Goal: Information Seeking & Learning: Learn about a topic

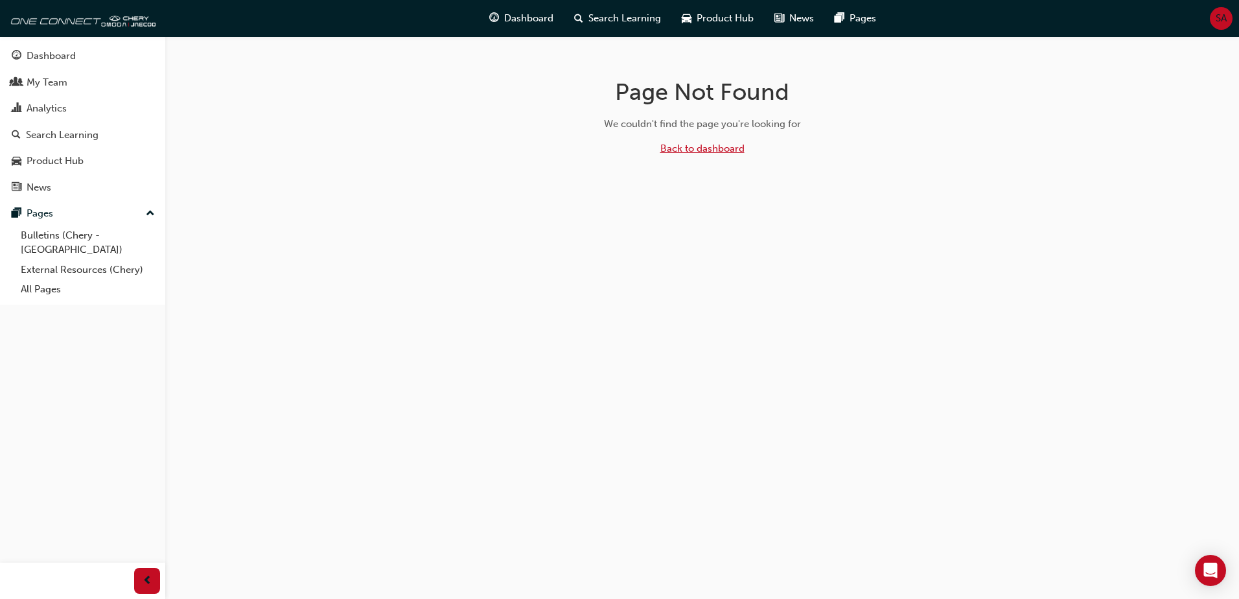
click at [679, 145] on link "Back to dashboard" at bounding box center [702, 149] width 84 height 12
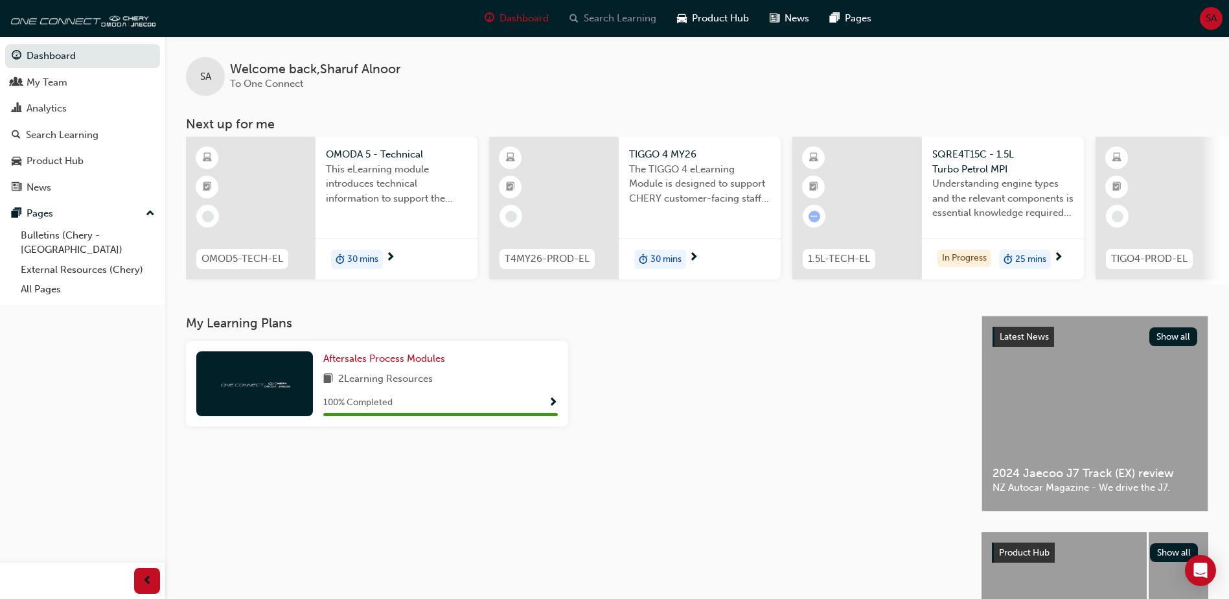
click at [615, 6] on div "Search Learning" at bounding box center [613, 18] width 108 height 27
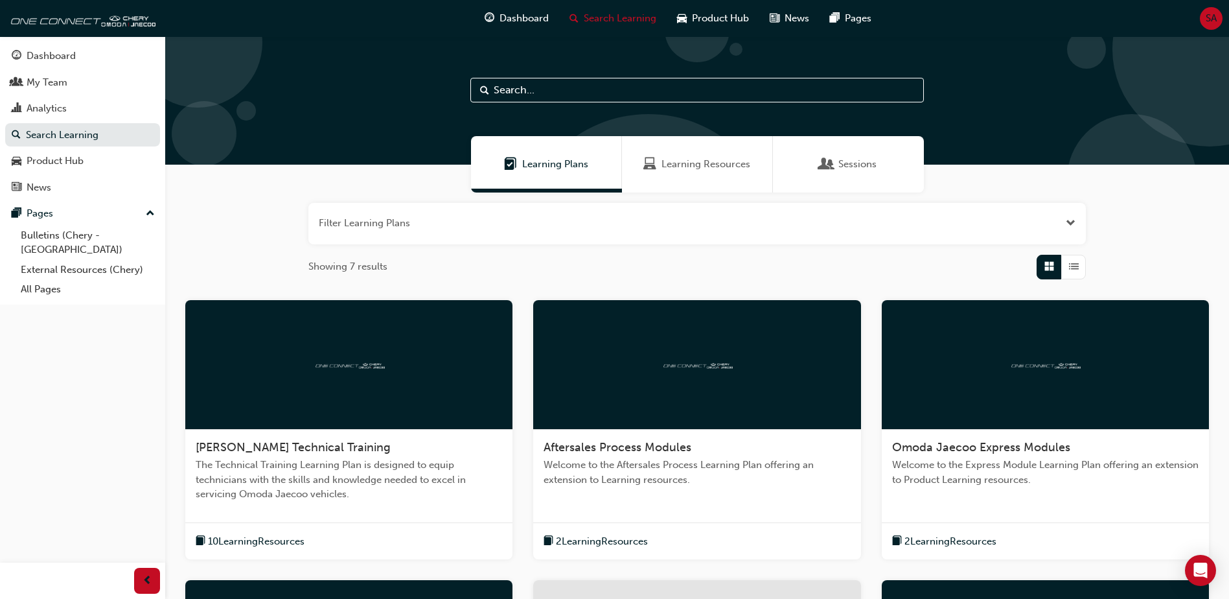
click at [713, 168] on span "Learning Resources" at bounding box center [706, 164] width 89 height 15
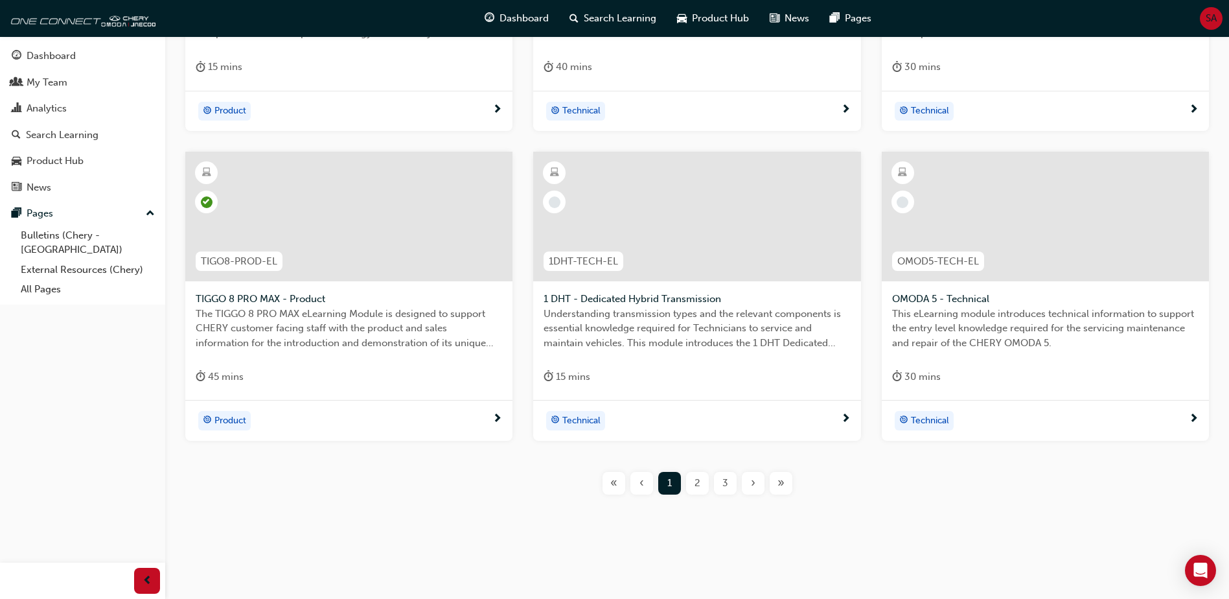
scroll to position [458, 0]
click at [701, 485] on div "2" at bounding box center [697, 482] width 23 height 23
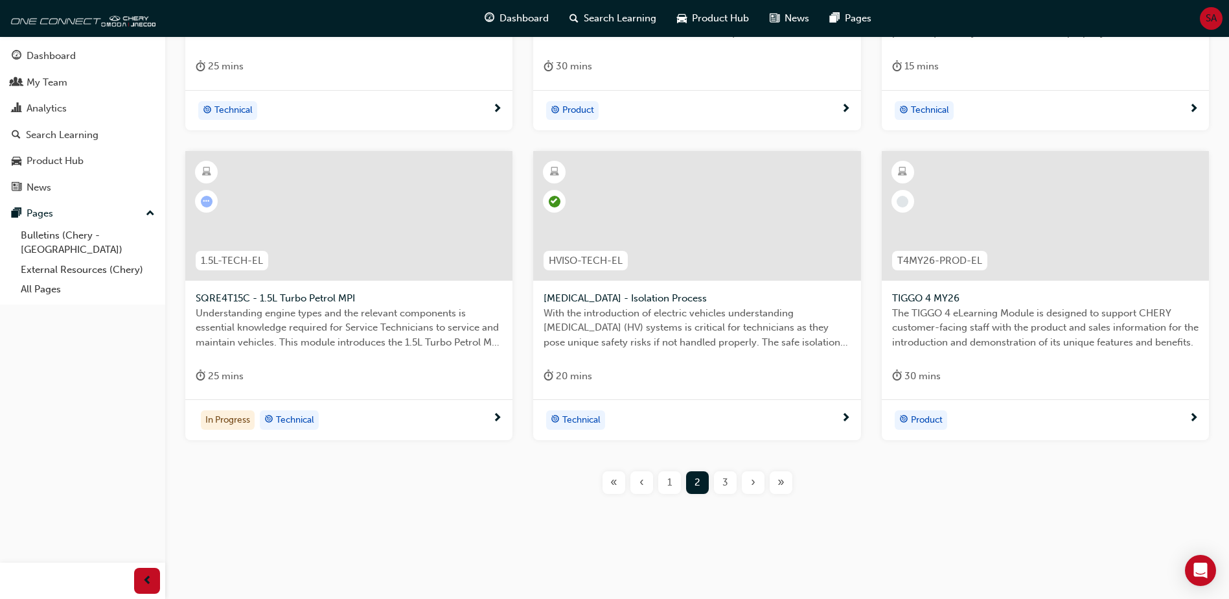
click at [329, 216] on div at bounding box center [348, 216] width 327 height 130
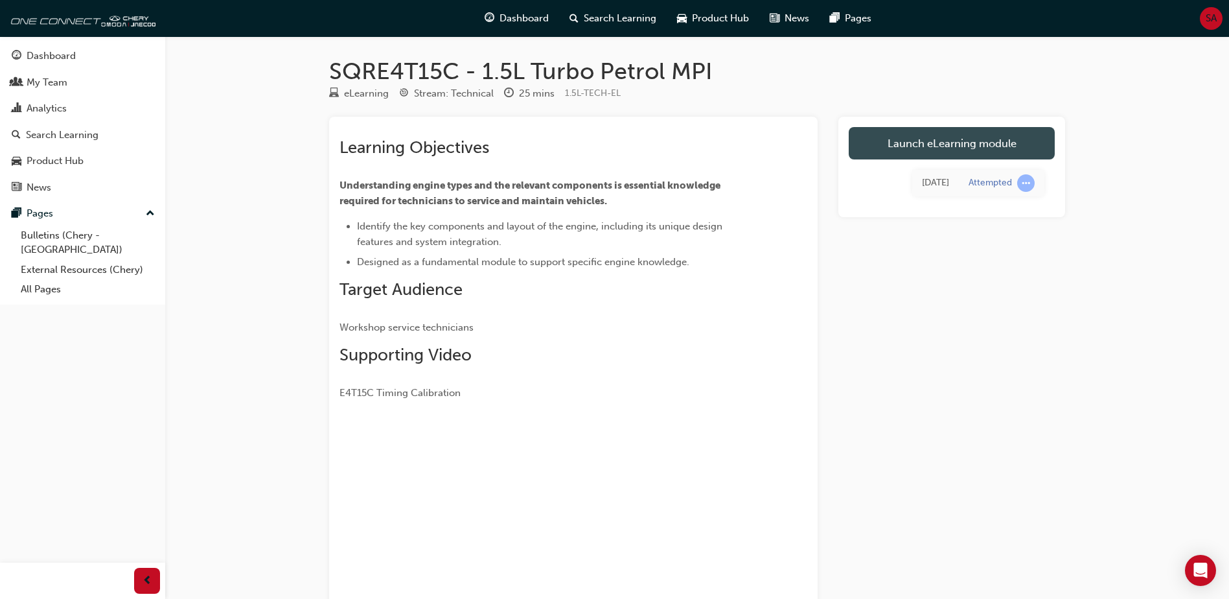
click at [946, 138] on link "Launch eLearning module" at bounding box center [952, 143] width 206 height 32
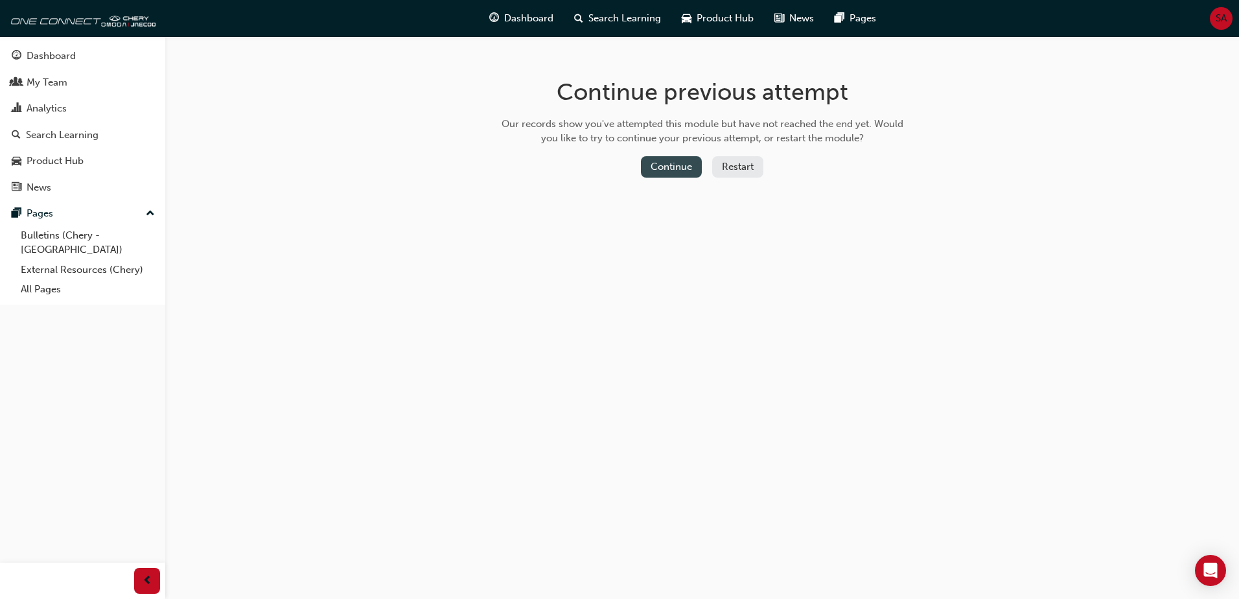
click at [671, 170] on button "Continue" at bounding box center [671, 166] width 61 height 21
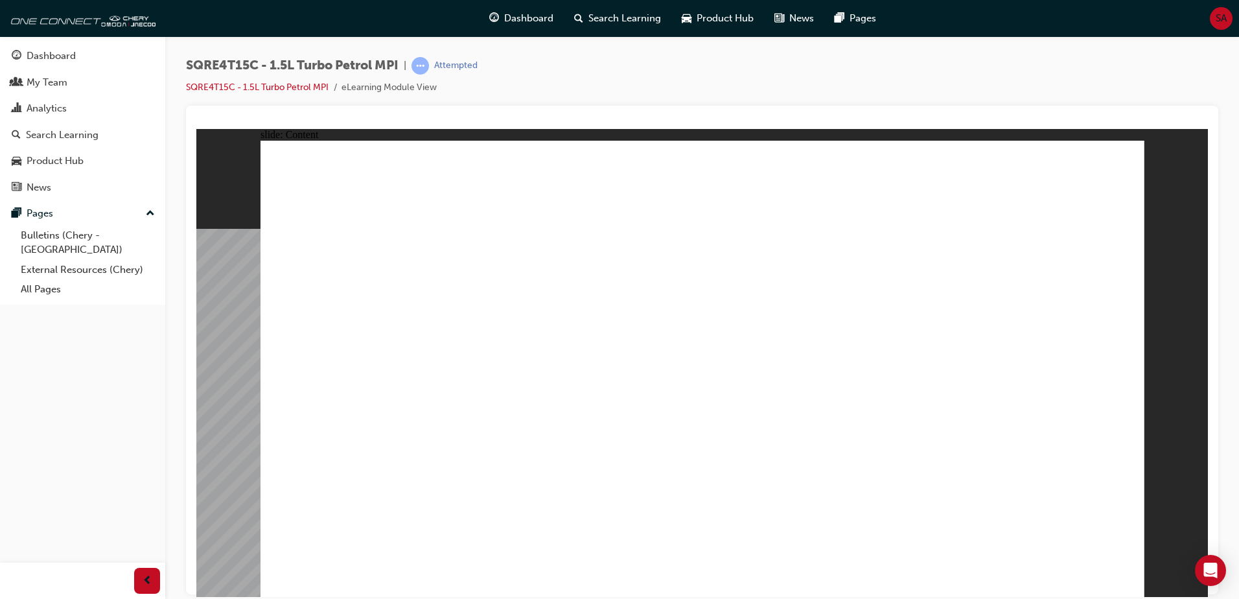
drag, startPoint x: 939, startPoint y: 375, endPoint x: 1017, endPoint y: 377, distance: 78.4
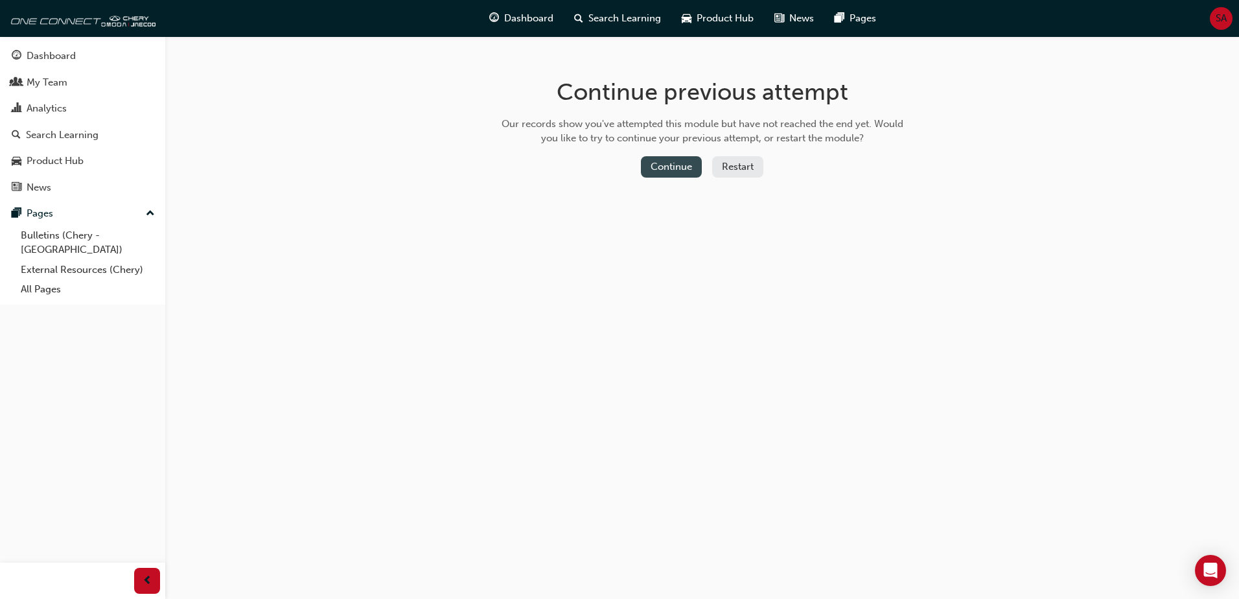
click at [684, 165] on button "Continue" at bounding box center [671, 166] width 61 height 21
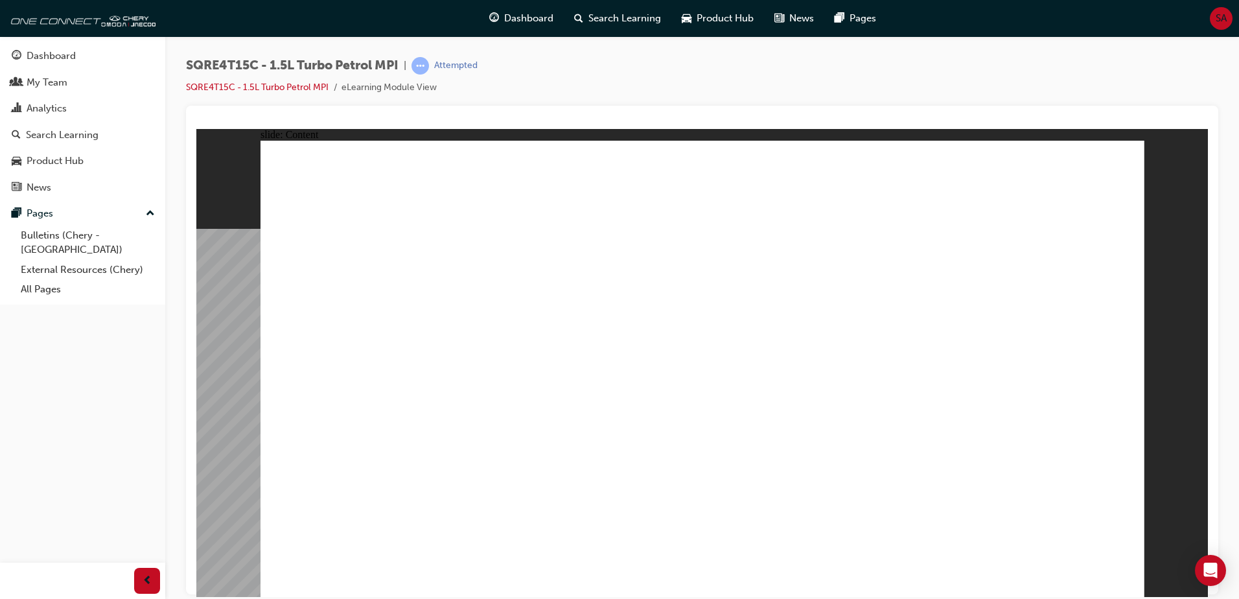
drag, startPoint x: 634, startPoint y: 362, endPoint x: 630, endPoint y: 376, distance: 14.3
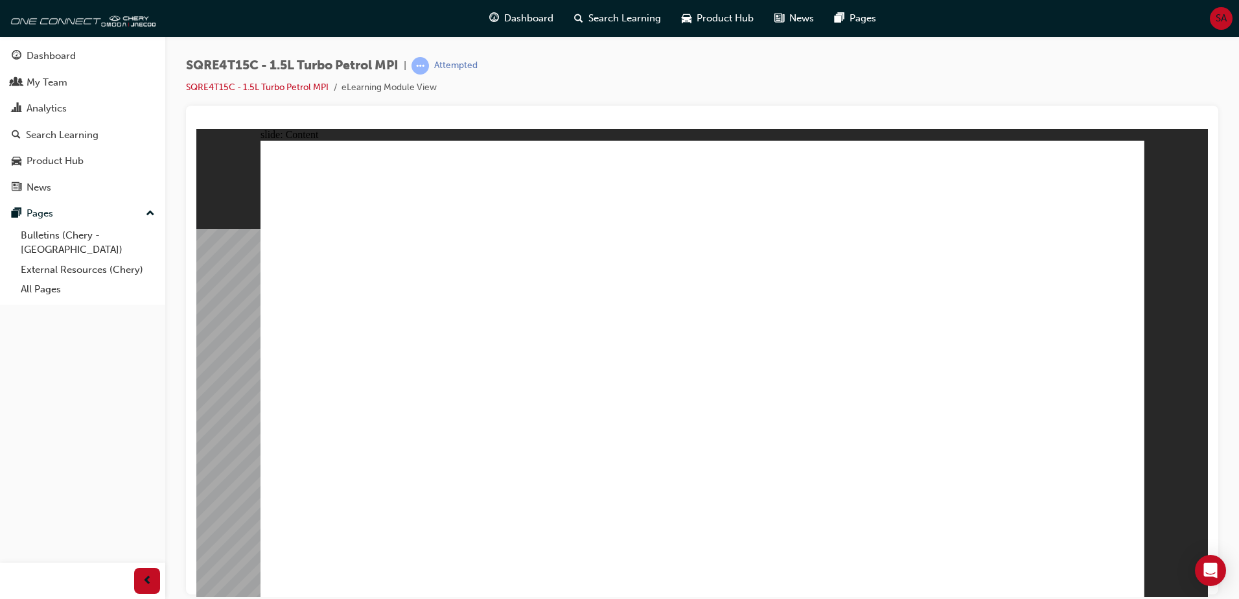
drag, startPoint x: 404, startPoint y: 513, endPoint x: 526, endPoint y: 531, distance: 123.9
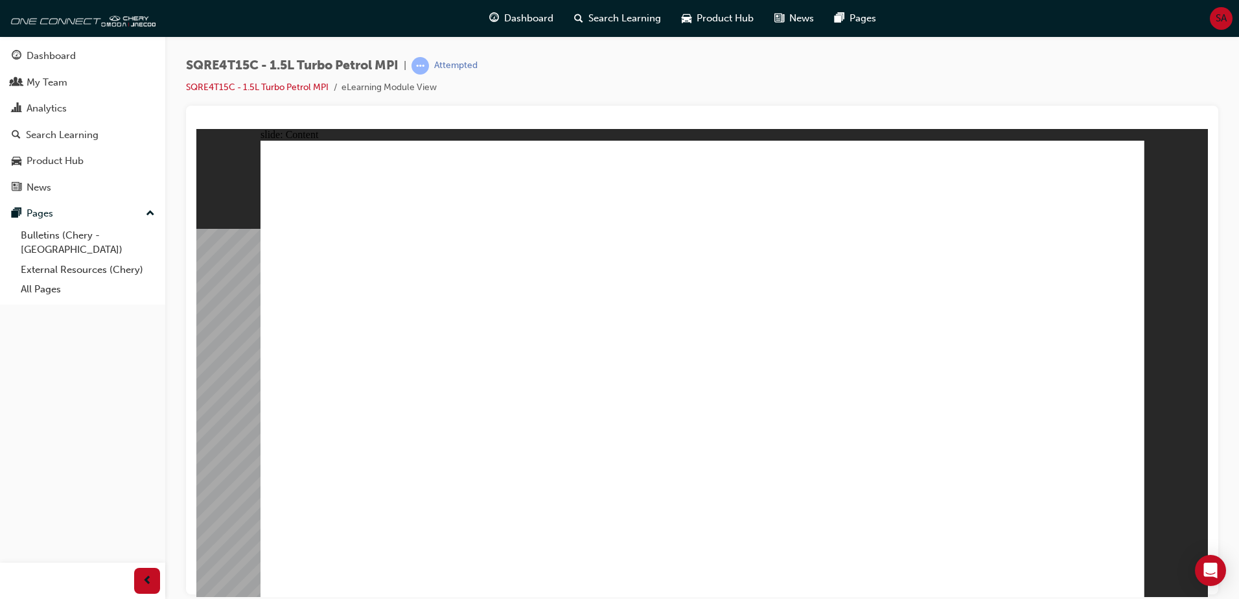
drag, startPoint x: 463, startPoint y: 375, endPoint x: 494, endPoint y: 410, distance: 46.8
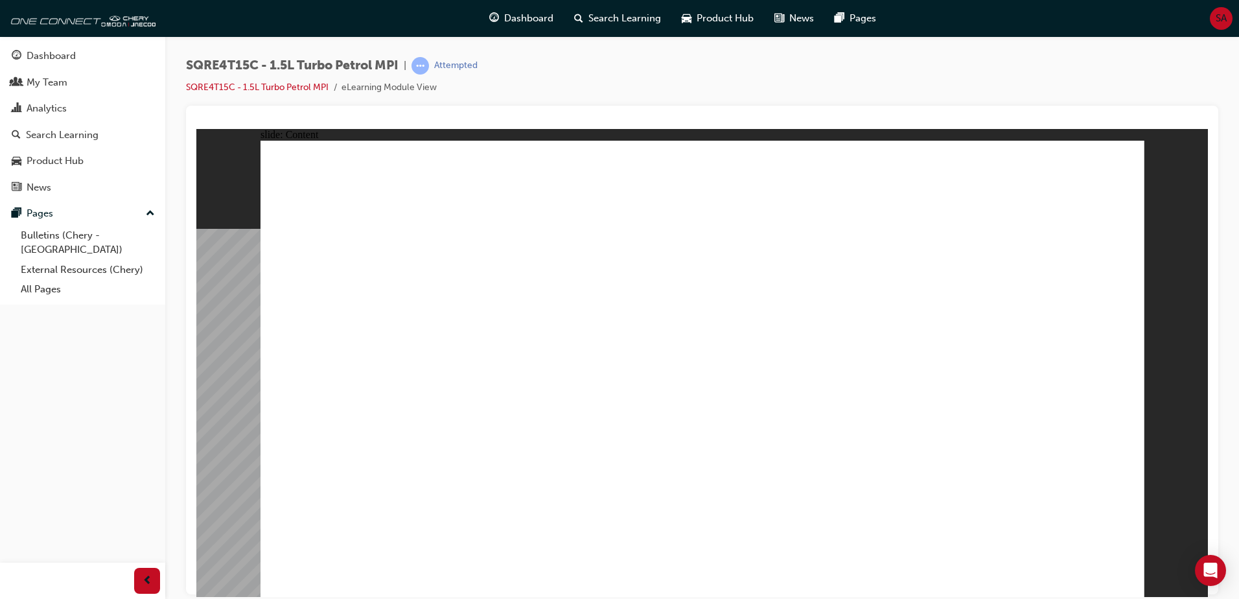
drag, startPoint x: 669, startPoint y: 289, endPoint x: 671, endPoint y: 326, distance: 37.0
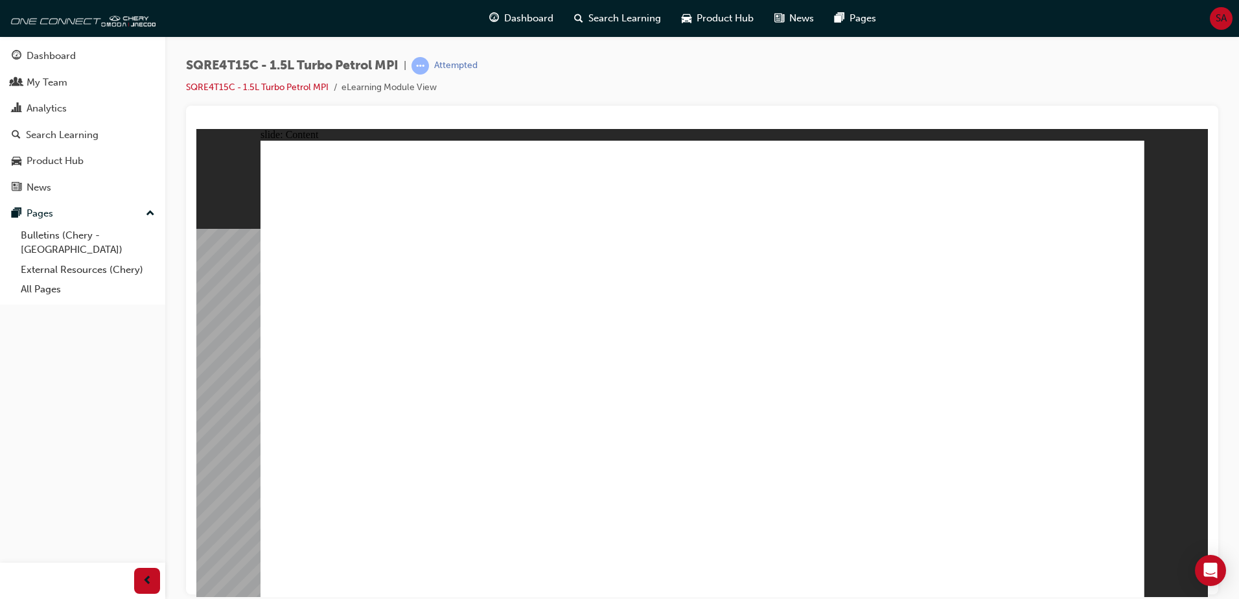
drag, startPoint x: 694, startPoint y: 391, endPoint x: 698, endPoint y: 430, distance: 38.4
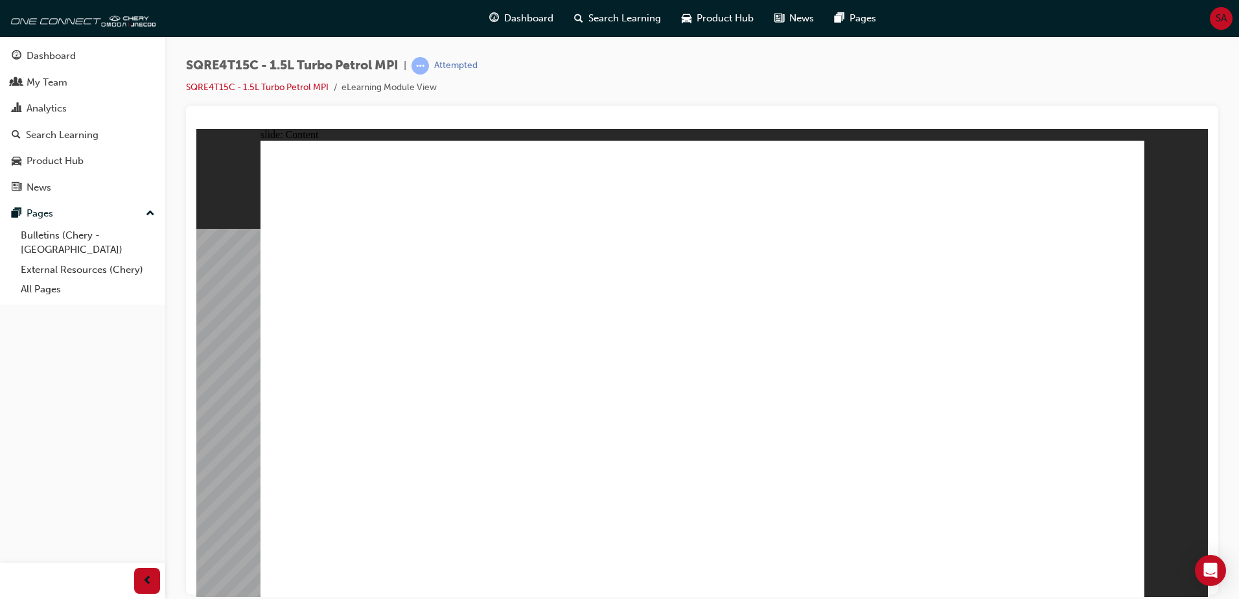
drag, startPoint x: 698, startPoint y: 438, endPoint x: 699, endPoint y: 465, distance: 26.6
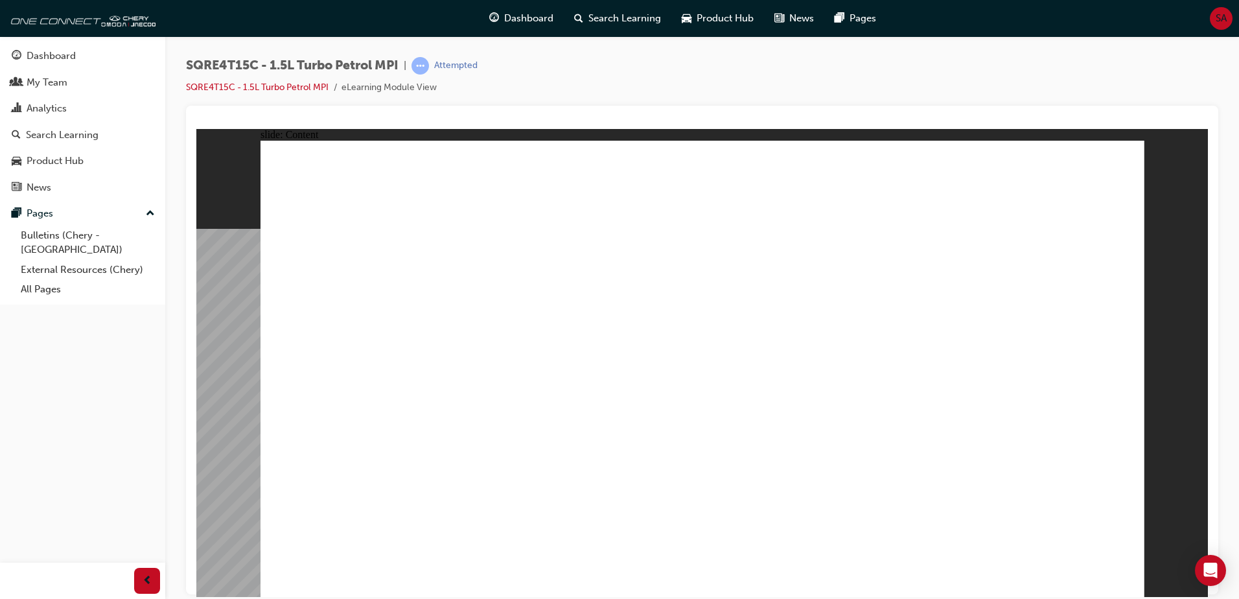
drag, startPoint x: 759, startPoint y: 437, endPoint x: 758, endPoint y: 430, distance: 7.8
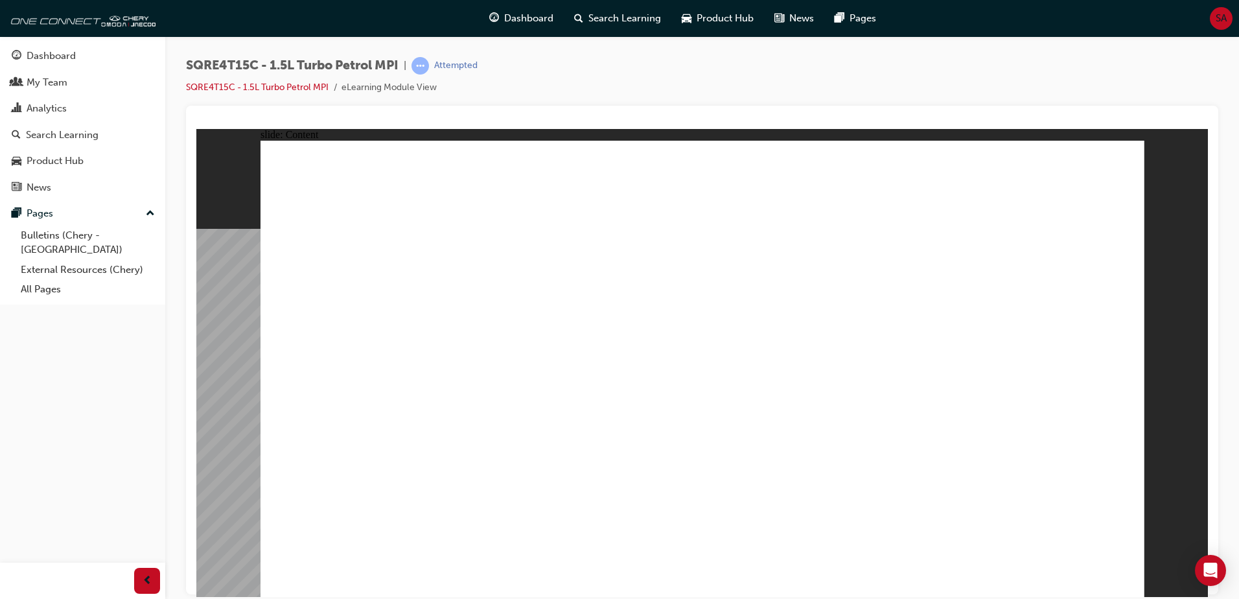
drag, startPoint x: 1124, startPoint y: 576, endPoint x: 731, endPoint y: 141, distance: 586.4
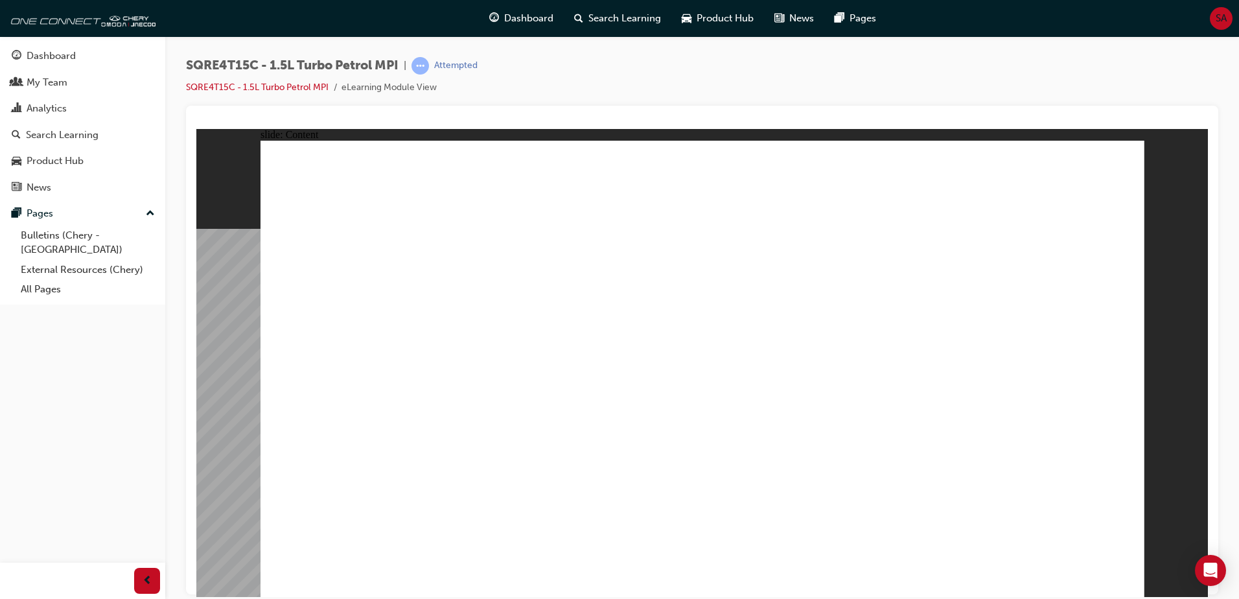
drag, startPoint x: 379, startPoint y: 462, endPoint x: 384, endPoint y: 484, distance: 22.6
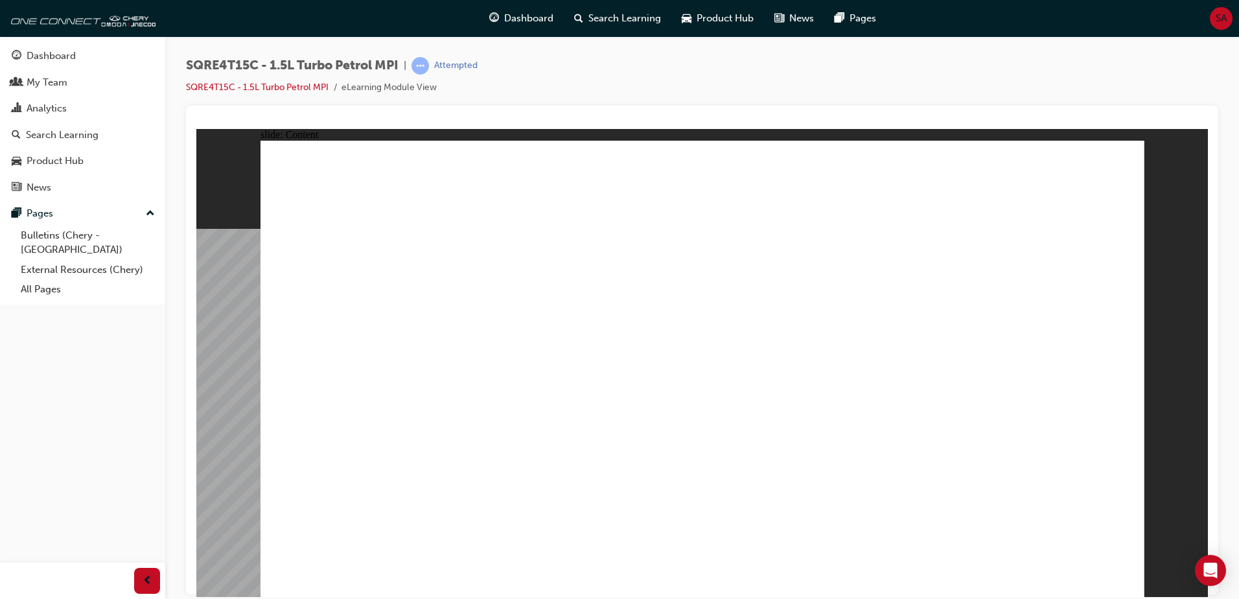
drag, startPoint x: 785, startPoint y: 511, endPoint x: 793, endPoint y: 521, distance: 12.6
drag, startPoint x: 684, startPoint y: 504, endPoint x: 660, endPoint y: 517, distance: 27.0
